Goal: Task Accomplishment & Management: Use online tool/utility

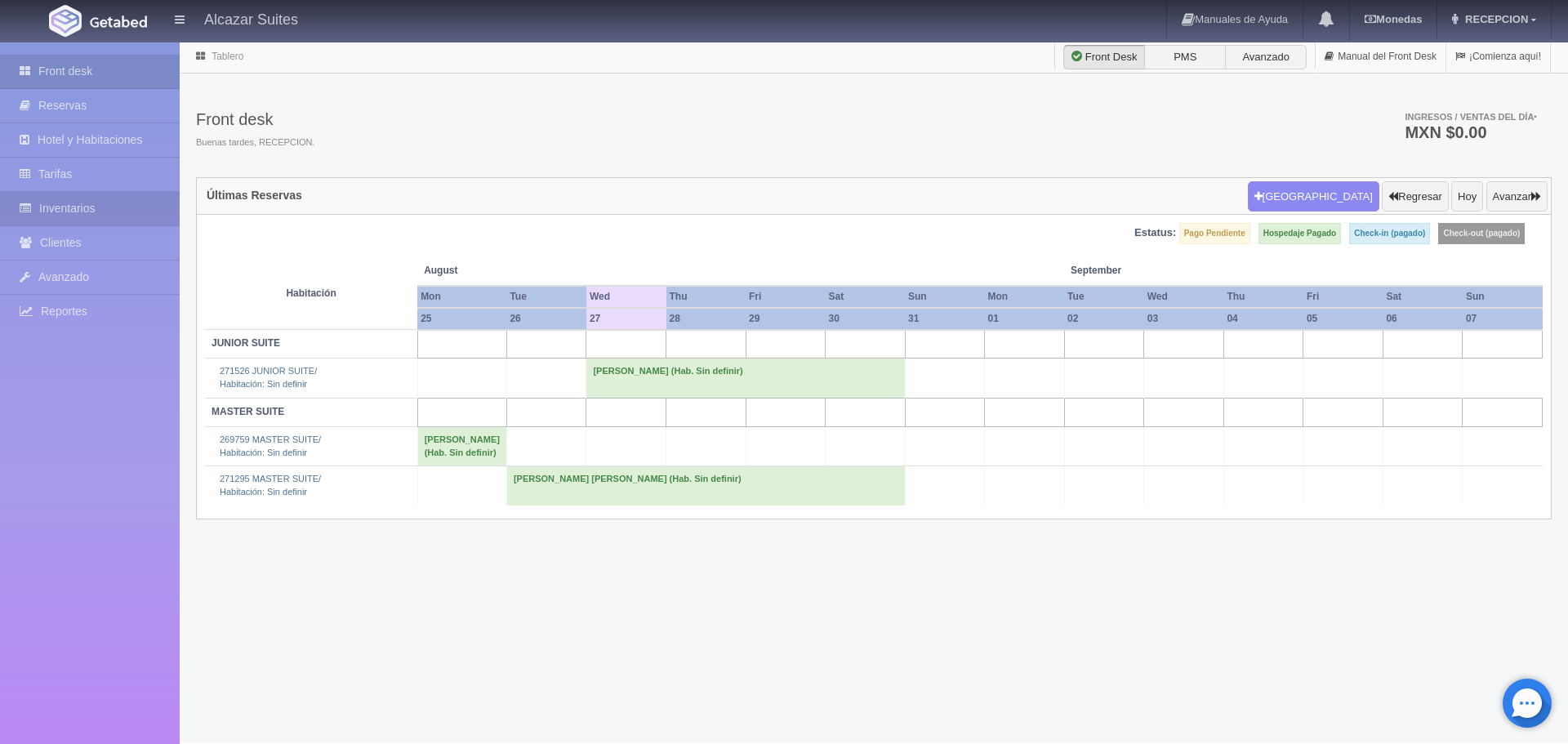
click at [88, 203] on link "Inventarios" at bounding box center [90, 209] width 180 height 33
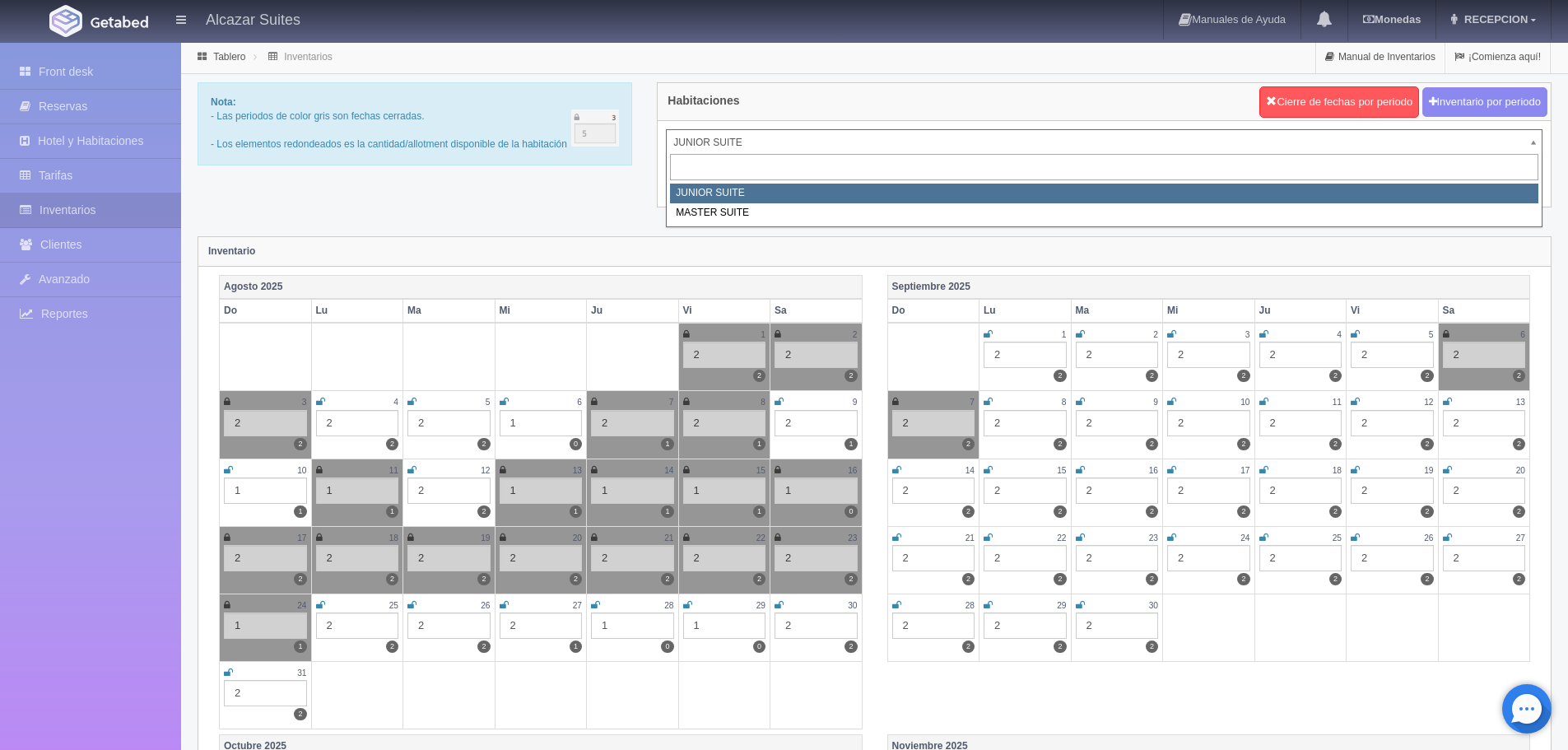
drag, startPoint x: 706, startPoint y: 139, endPoint x: 714, endPoint y: 159, distance: 21.5
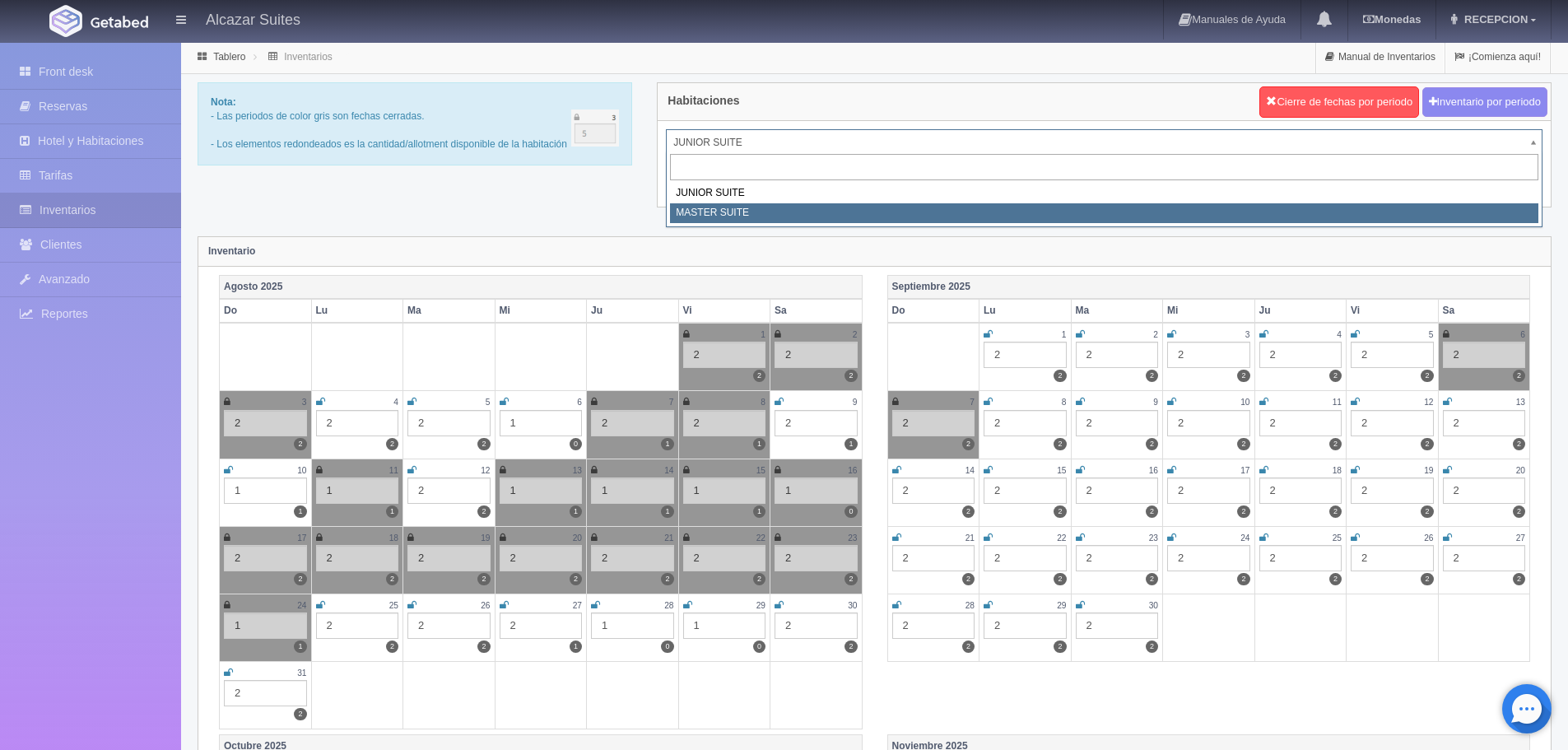
select select "305"
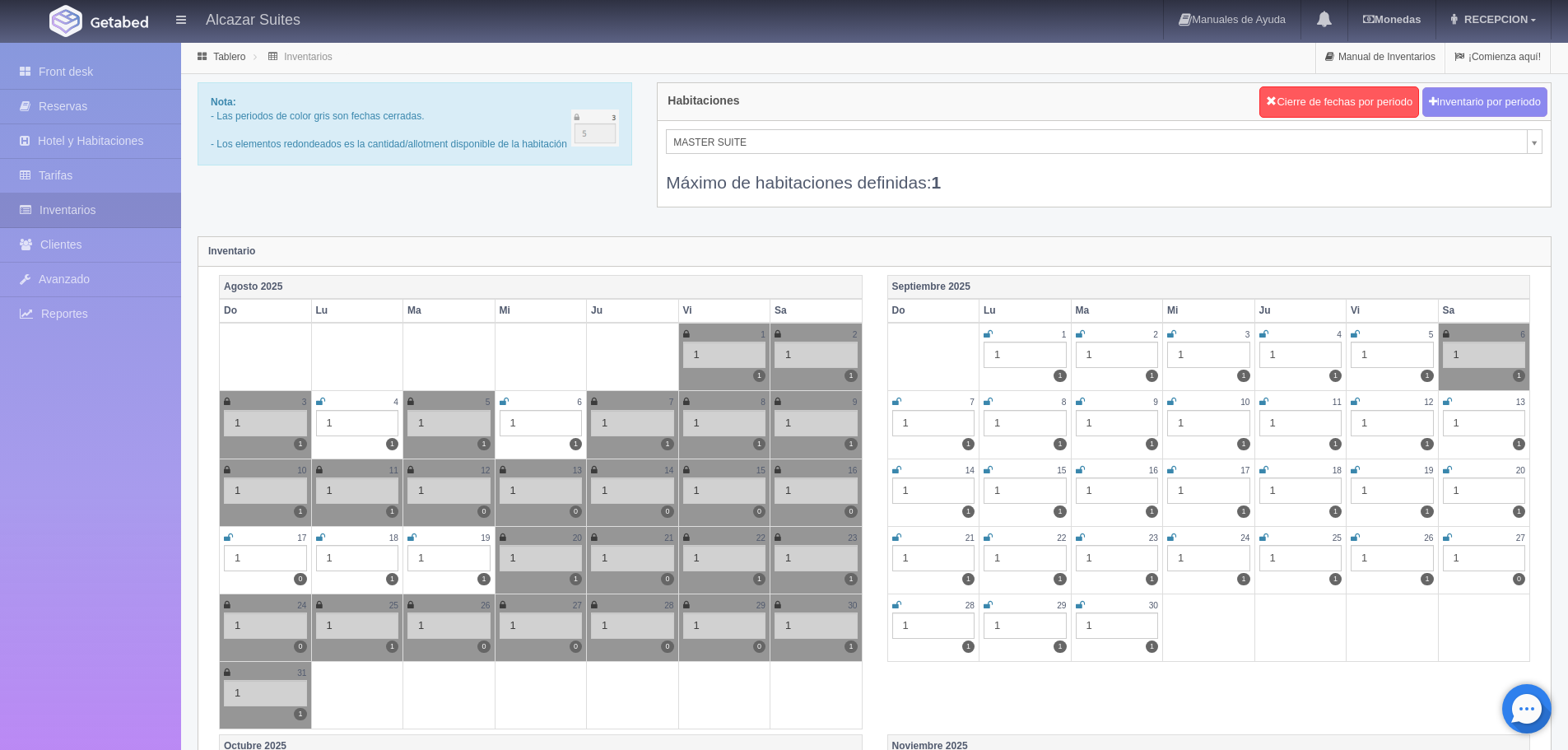
click at [989, 334] on icon at bounding box center [988, 334] width 9 height 10
